Goal: Information Seeking & Learning: Find specific page/section

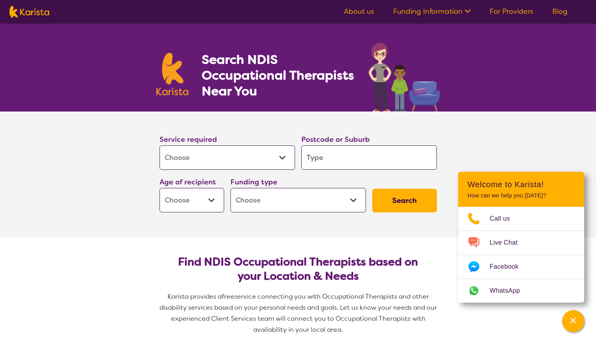
select select "[MEDICAL_DATA]"
click at [339, 157] on input "search" at bounding box center [369, 157] width 136 height 24
type input "3"
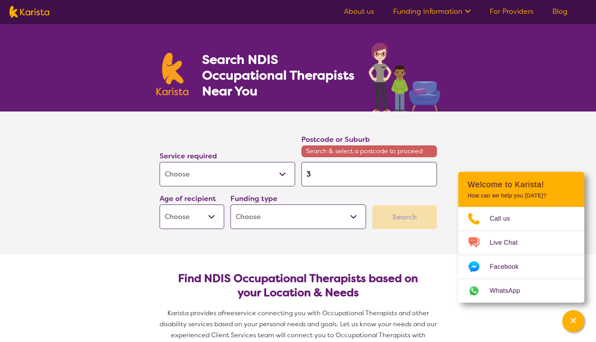
type input "39"
type input "393"
type input "3936"
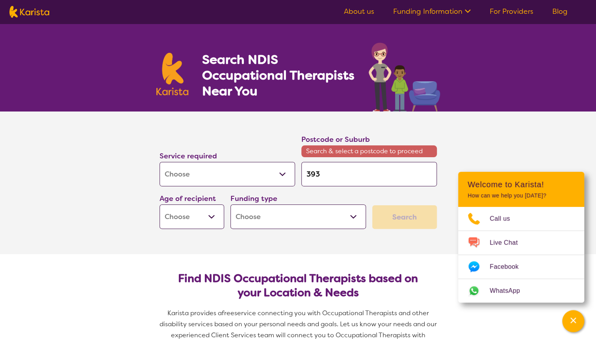
type input "3936"
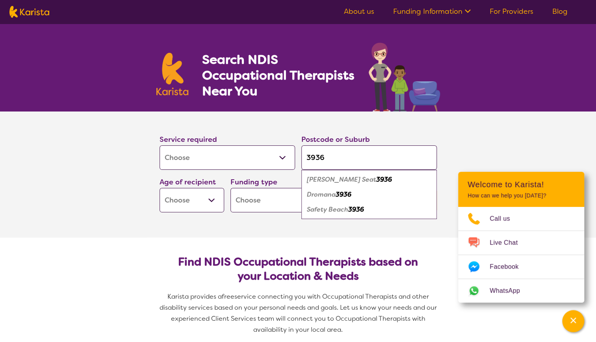
type input "3936"
click at [335, 191] on em "Dromana" at bounding box center [321, 194] width 29 height 8
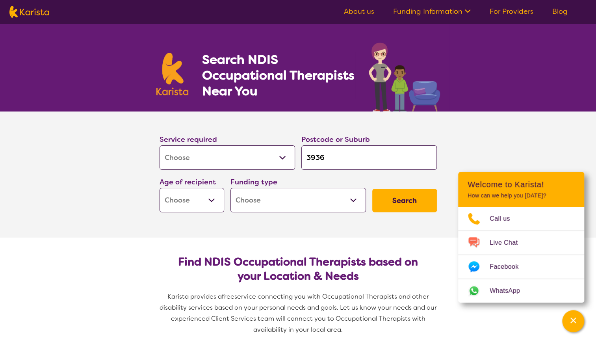
click at [198, 199] on select "Early Childhood - 0 to 9 Child - 10 to 11 Adolescent - 12 to 17 Adult - 18 to 6…" at bounding box center [192, 200] width 65 height 24
select select "AS"
click at [160, 188] on select "Early Childhood - 0 to 9 Child - 10 to 11 Adolescent - 12 to 17 Adult - 18 to 6…" at bounding box center [192, 200] width 65 height 24
select select "AS"
click at [279, 198] on select "Home Care Package (HCP) National Disability Insurance Scheme (NDIS) I don't know" at bounding box center [299, 200] width 136 height 24
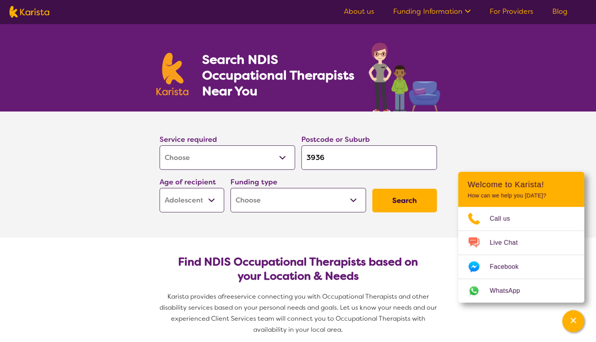
select select "NDIS"
click at [231, 188] on select "Home Care Package (HCP) National Disability Insurance Scheme (NDIS) I don't know" at bounding box center [299, 200] width 136 height 24
select select "NDIS"
click at [387, 200] on button "Search" at bounding box center [404, 201] width 65 height 24
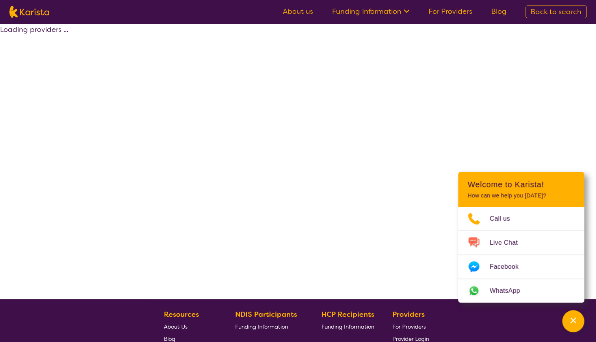
select select "by_score"
